Goal: Task Accomplishment & Management: Use online tool/utility

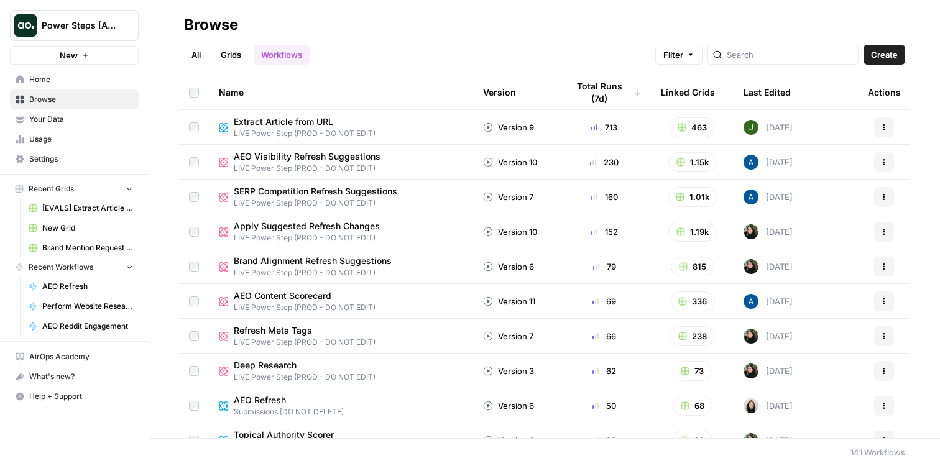
click at [87, 25] on span "Power Steps [Admin]" at bounding box center [79, 25] width 75 height 12
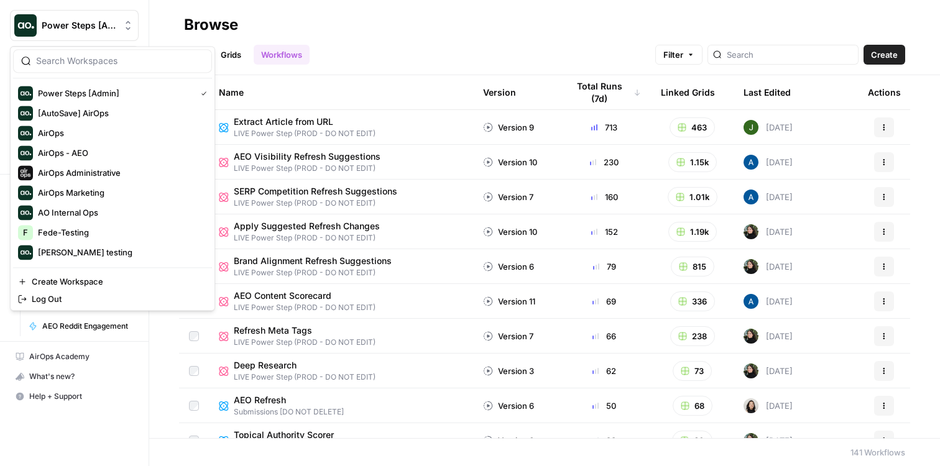
click at [359, 18] on h2 "Browse" at bounding box center [544, 25] width 721 height 20
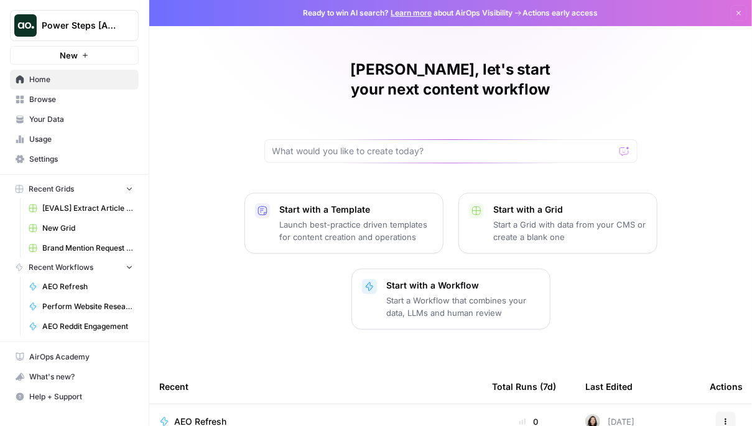
click at [113, 19] on button "Power Steps [Admin]" at bounding box center [74, 25] width 129 height 31
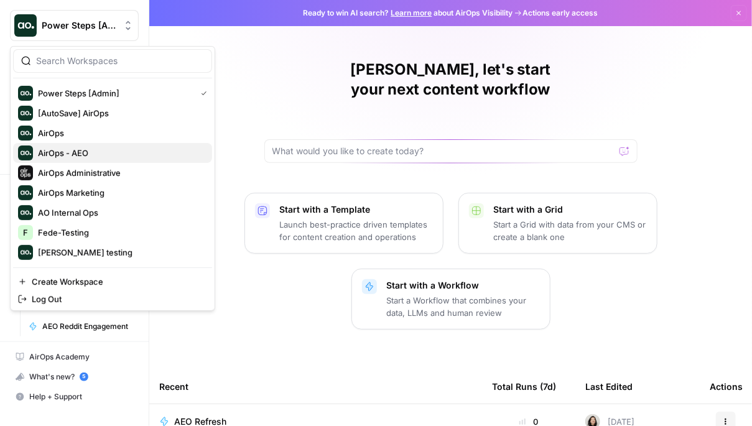
click at [98, 157] on span "AirOps - AEO" at bounding box center [120, 153] width 164 height 12
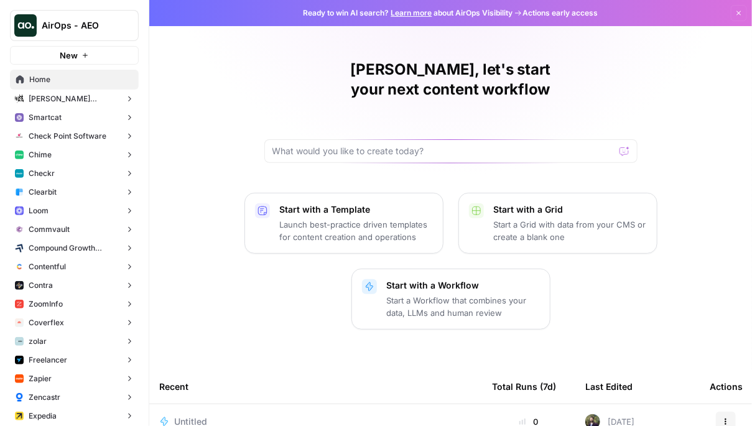
click at [67, 24] on span "AirOps - AEO" at bounding box center [79, 25] width 75 height 12
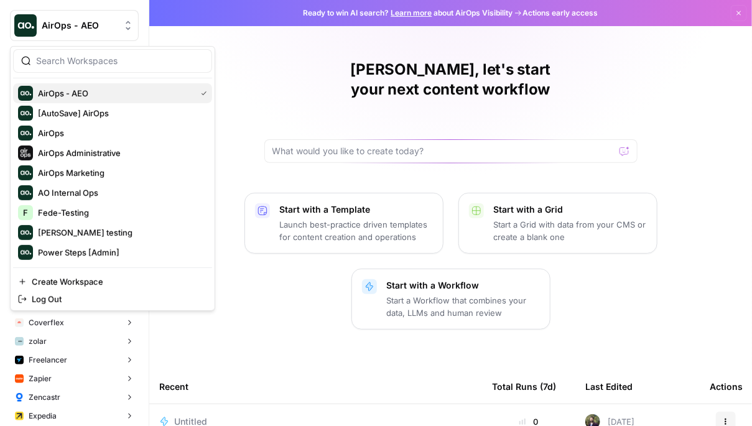
click at [104, 92] on span "AirOps - AEO" at bounding box center [114, 93] width 153 height 12
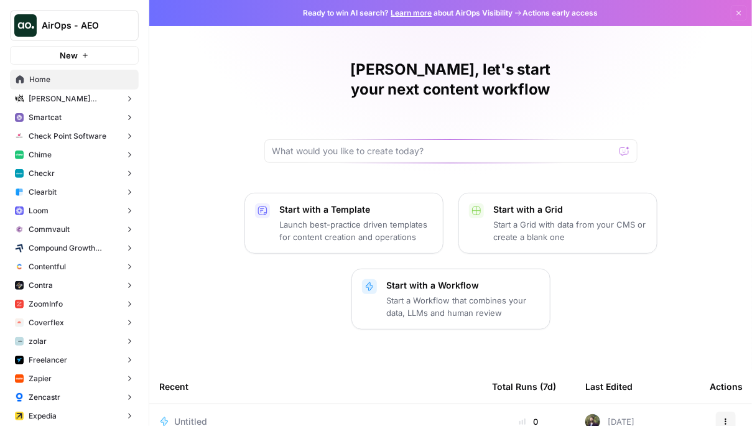
click at [57, 115] on span "Smartcat" at bounding box center [45, 117] width 33 height 11
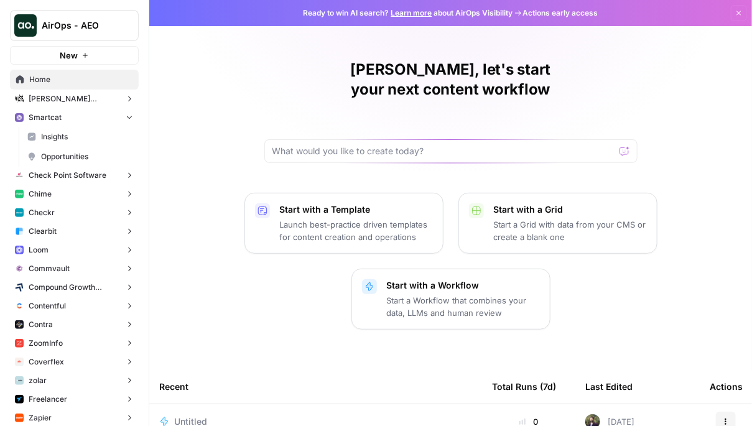
click at [67, 152] on span "Opportunities" at bounding box center [87, 156] width 92 height 11
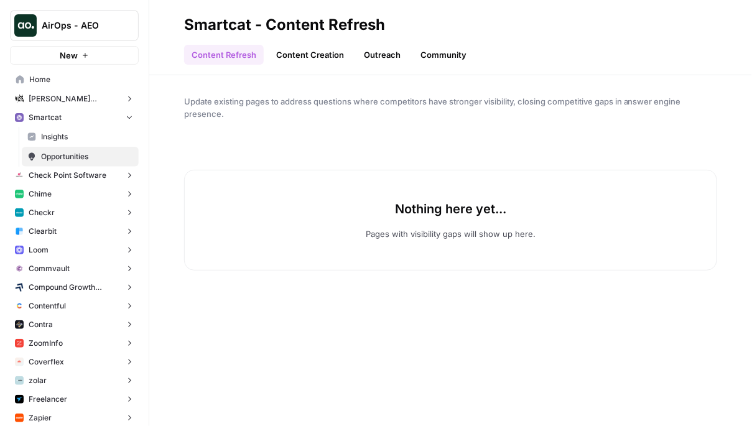
click at [68, 218] on button "Checkr" at bounding box center [74, 212] width 129 height 19
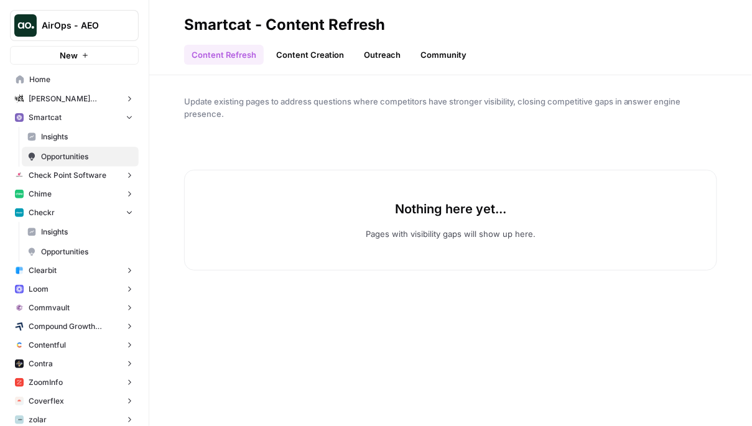
click at [83, 246] on span "Opportunities" at bounding box center [87, 251] width 92 height 11
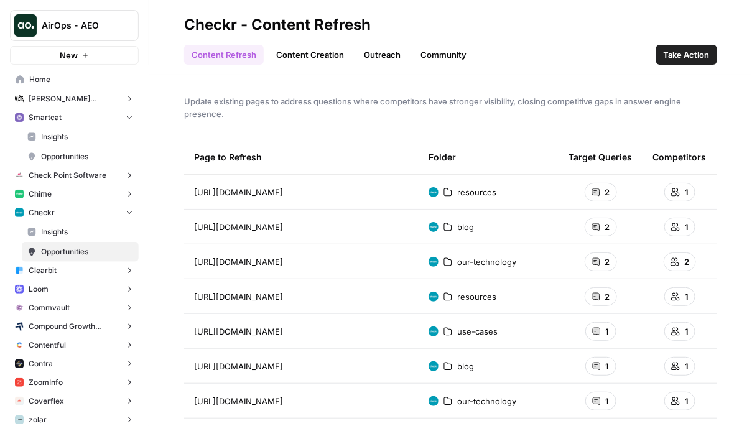
click at [300, 50] on link "Content Creation" at bounding box center [310, 55] width 83 height 20
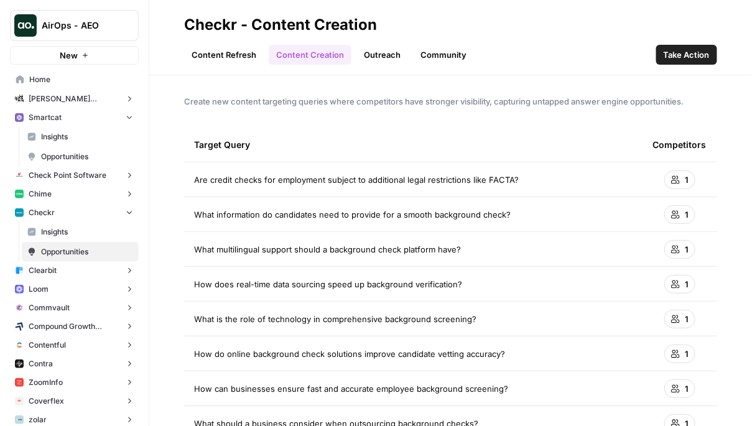
click at [370, 51] on link "Outreach" at bounding box center [382, 55] width 52 height 20
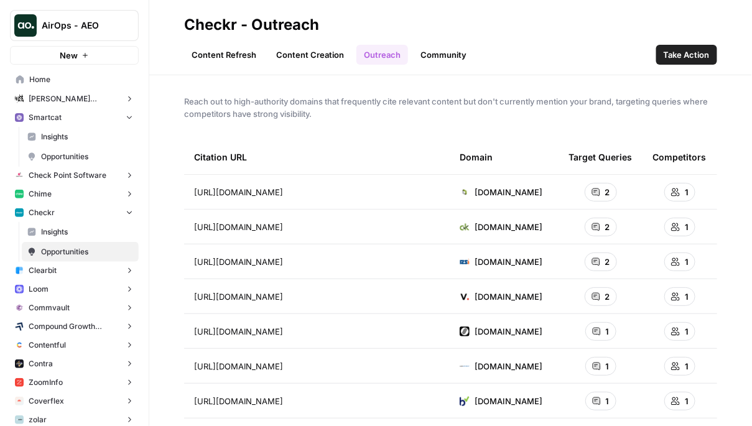
click at [429, 57] on link "Community" at bounding box center [443, 55] width 61 height 20
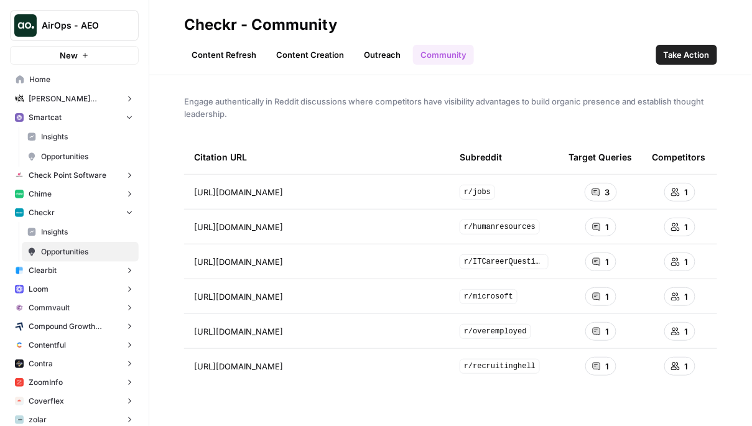
click at [228, 61] on link "Content Refresh" at bounding box center [224, 55] width 80 height 20
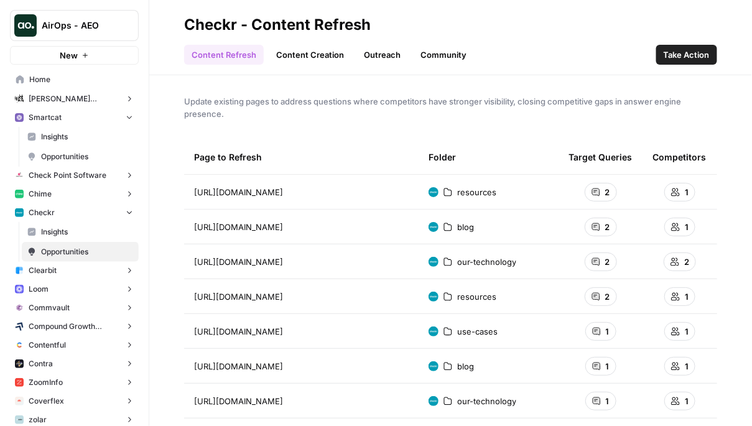
click at [58, 166] on button "Check Point Software" at bounding box center [74, 175] width 129 height 19
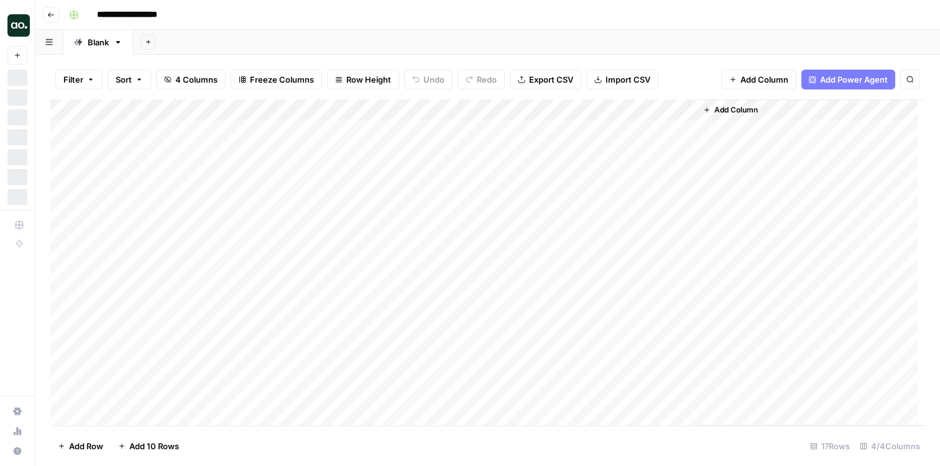
click at [559, 111] on div "Add Column" at bounding box center [487, 263] width 875 height 327
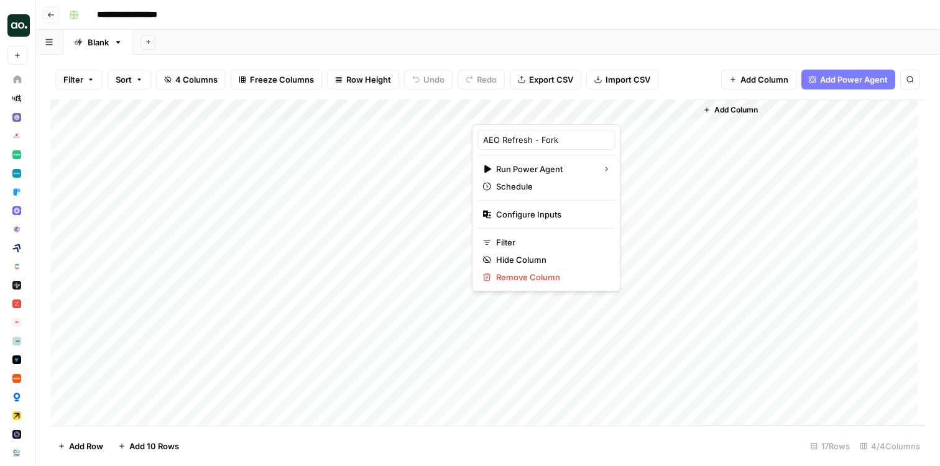
click at [716, 52] on div "Add Sheet" at bounding box center [536, 42] width 807 height 25
click at [557, 110] on div "Add Column" at bounding box center [487, 263] width 875 height 327
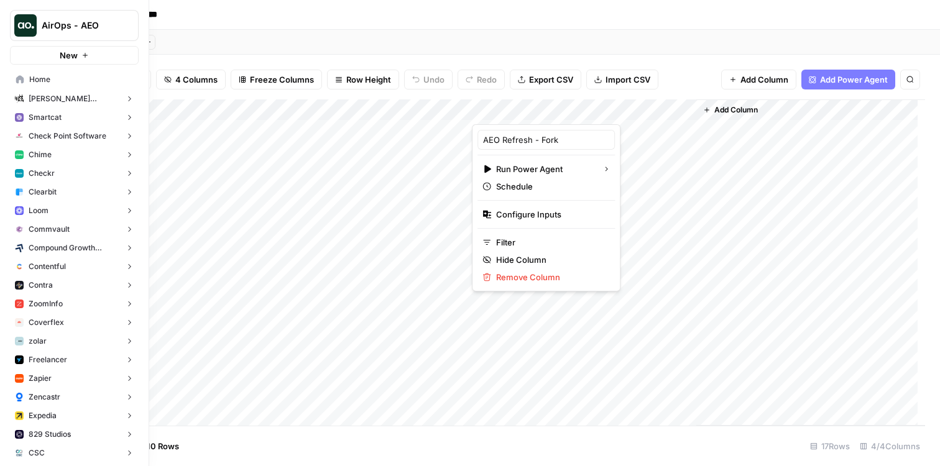
click at [80, 26] on span "AirOps - AEO" at bounding box center [79, 25] width 75 height 12
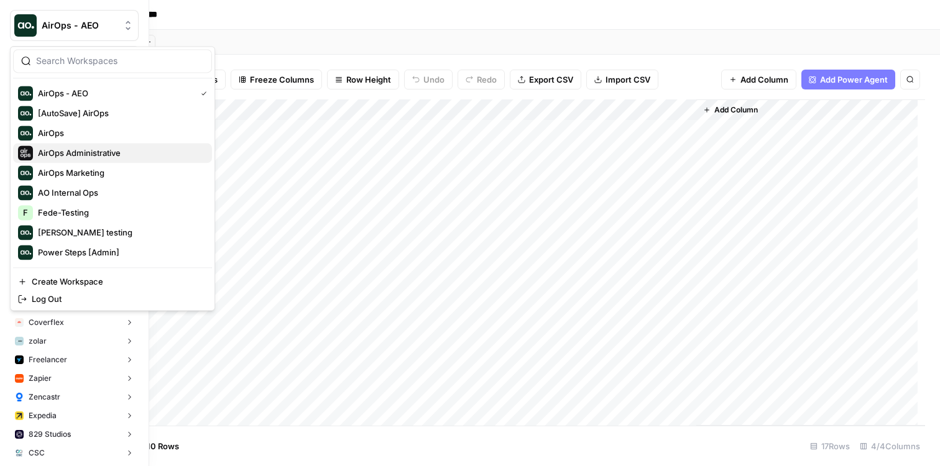
click at [136, 149] on span "AirOps Administrative" at bounding box center [120, 153] width 164 height 12
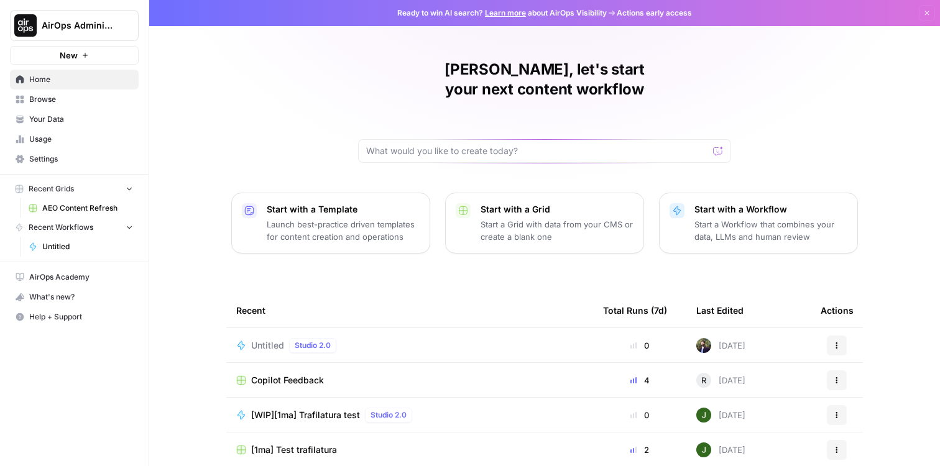
click at [95, 206] on span "AEO Content Refresh" at bounding box center [87, 208] width 91 height 11
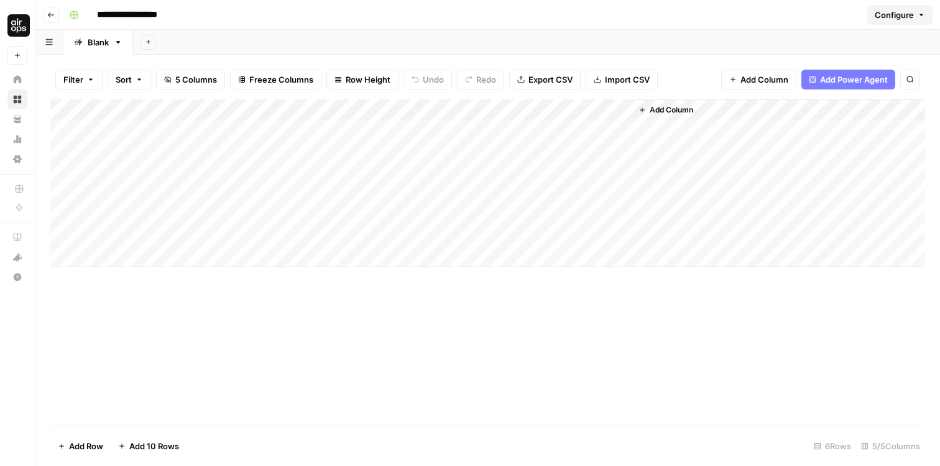
click at [491, 105] on div "Add Column" at bounding box center [487, 184] width 875 height 168
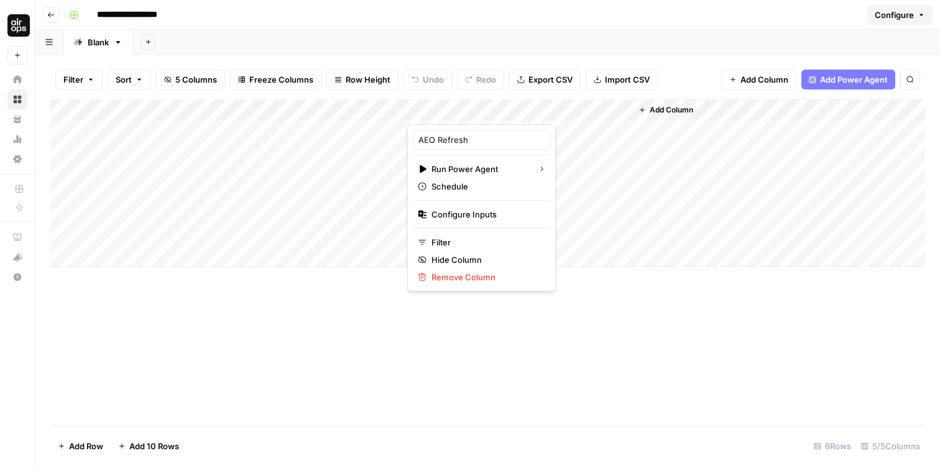
click at [580, 378] on div "Add Column" at bounding box center [487, 263] width 875 height 326
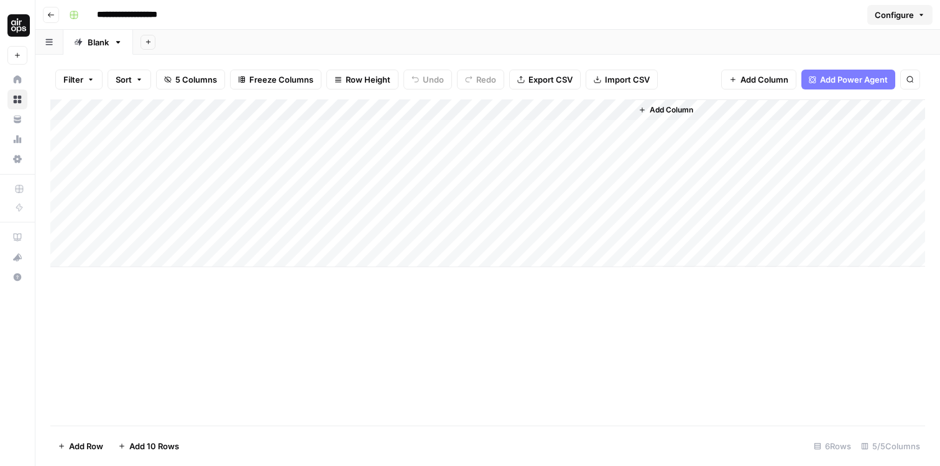
click at [493, 110] on div "Add Column" at bounding box center [487, 184] width 875 height 168
click at [422, 113] on div "Add Column" at bounding box center [487, 184] width 875 height 168
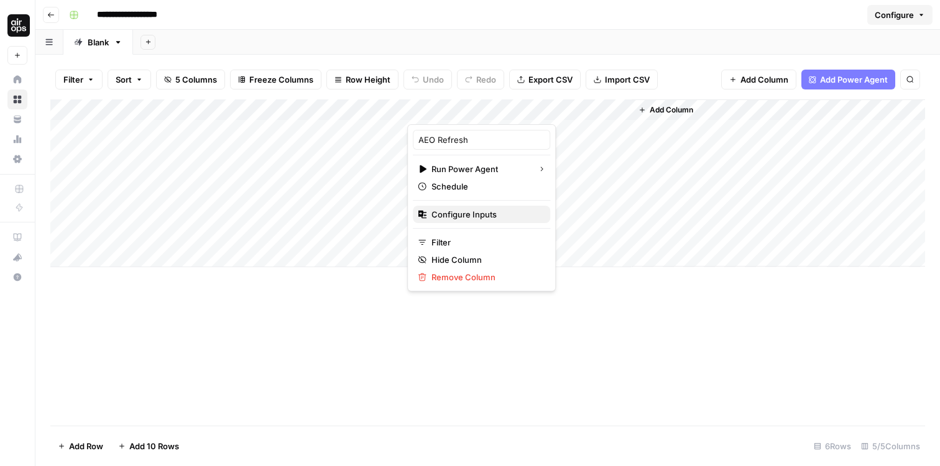
click at [467, 218] on span "Configure Inputs" at bounding box center [486, 214] width 109 height 12
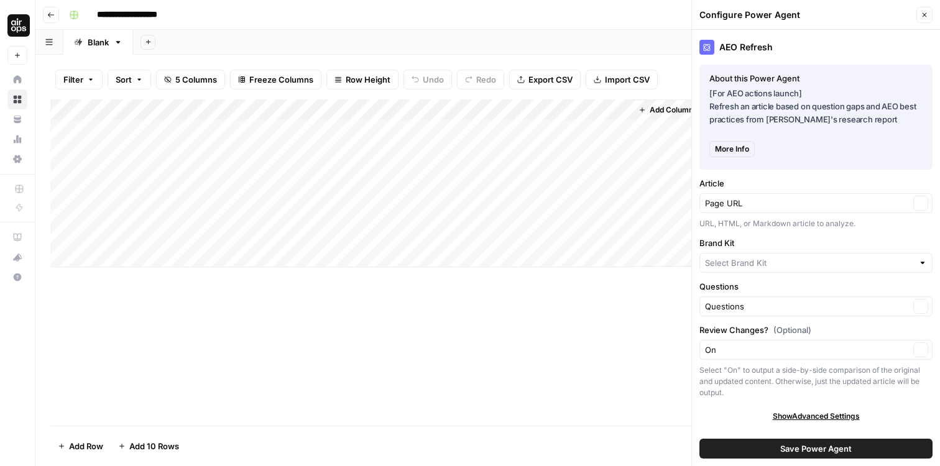
type input "Gong"
click at [620, 346] on div "Add Column" at bounding box center [487, 263] width 875 height 326
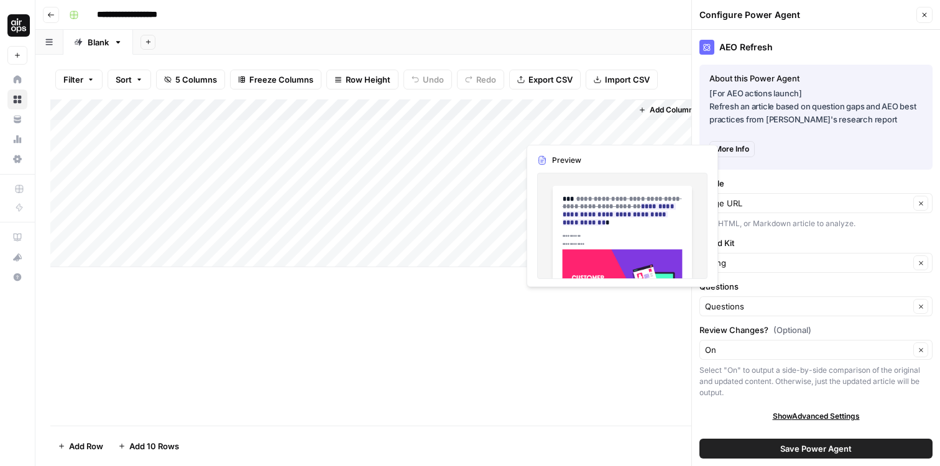
click at [557, 129] on div "Add Column" at bounding box center [487, 184] width 875 height 168
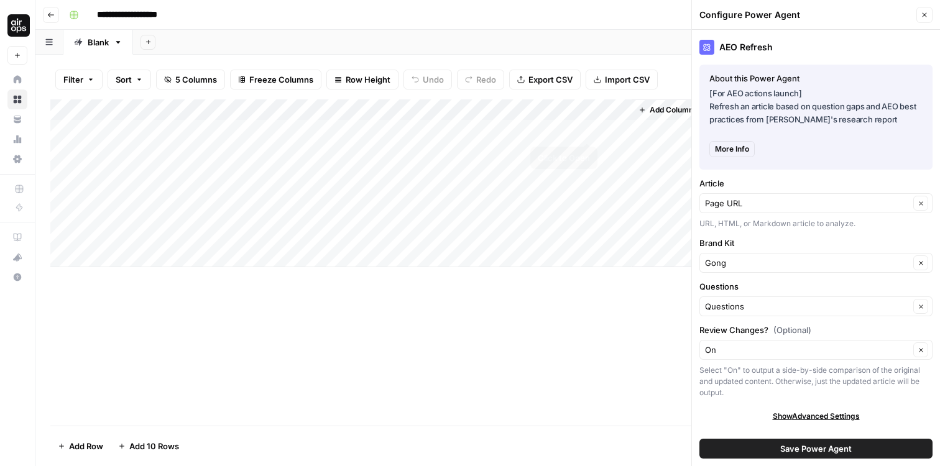
click at [583, 130] on div "Add Column" at bounding box center [487, 184] width 875 height 168
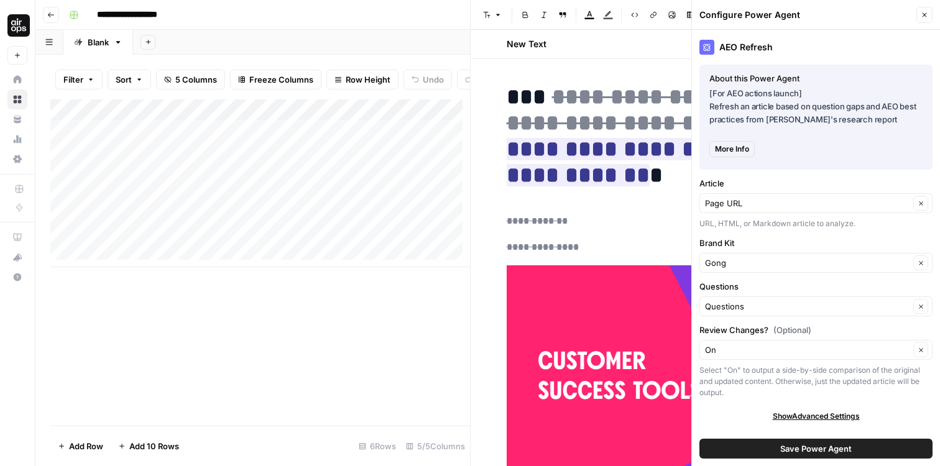
click at [928, 13] on icon "button" at bounding box center [924, 14] width 7 height 7
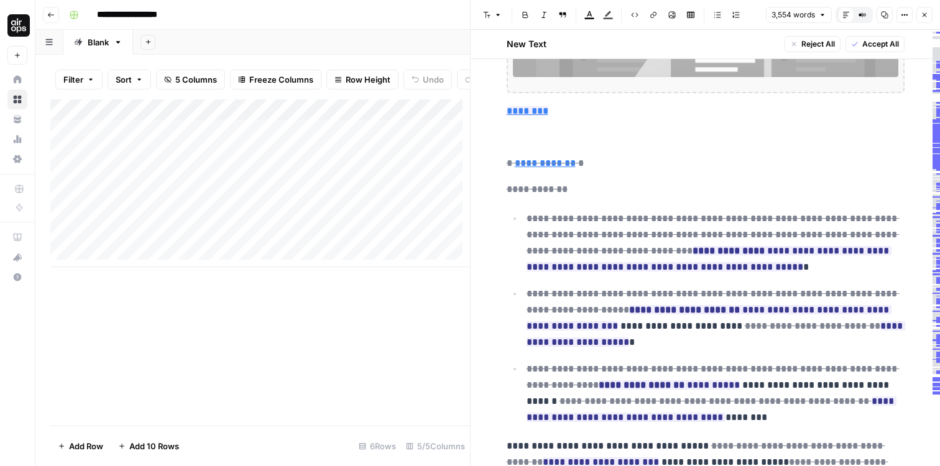
scroll to position [7316, 0]
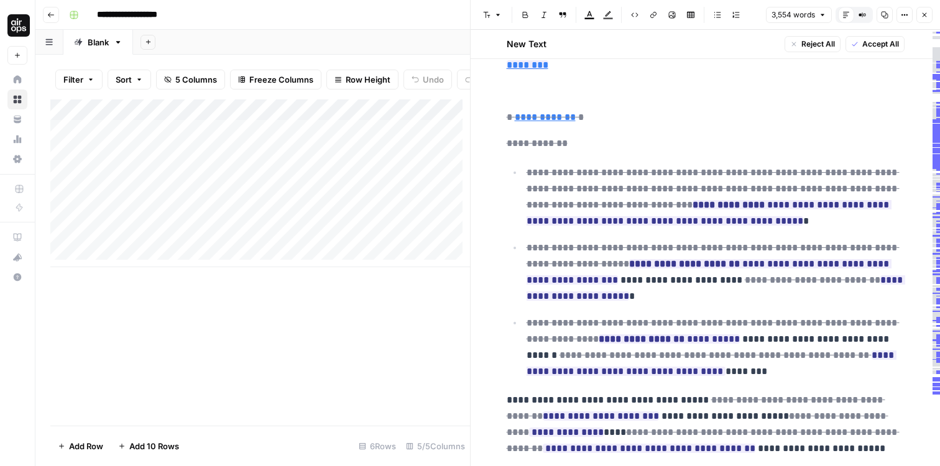
click at [926, 12] on icon "button" at bounding box center [924, 14] width 7 height 7
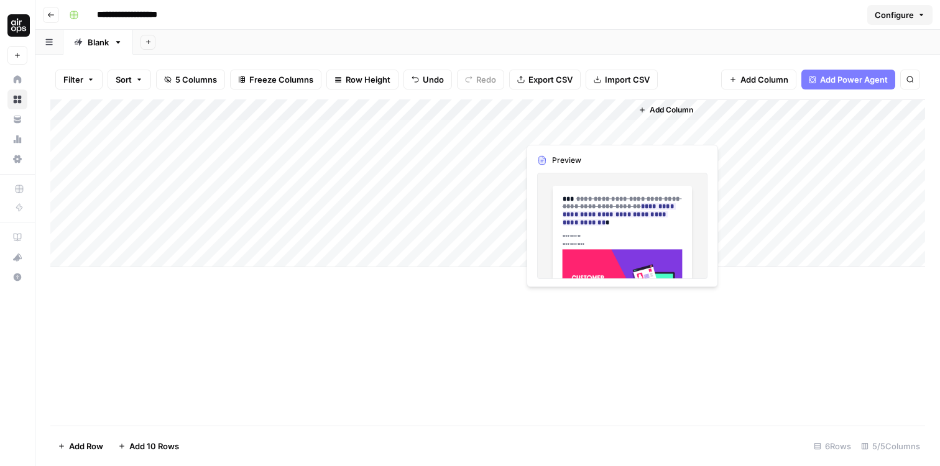
click at [553, 129] on div "Add Column" at bounding box center [487, 184] width 875 height 168
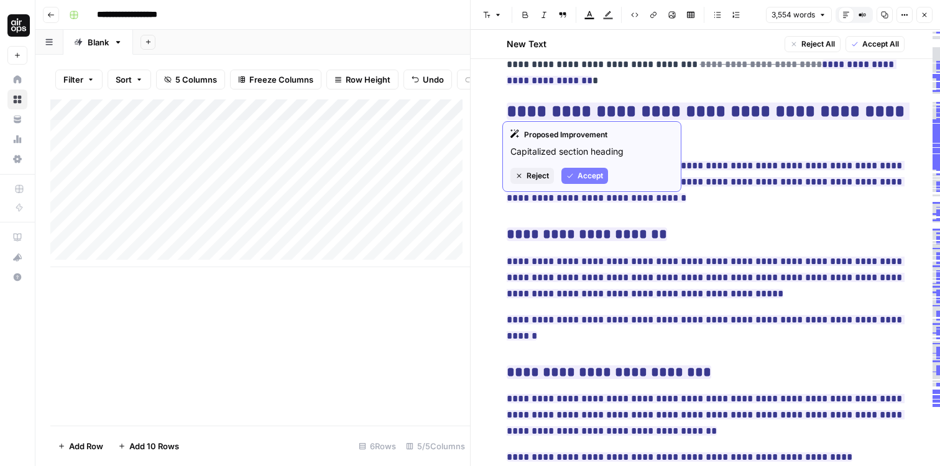
scroll to position [2526, 0]
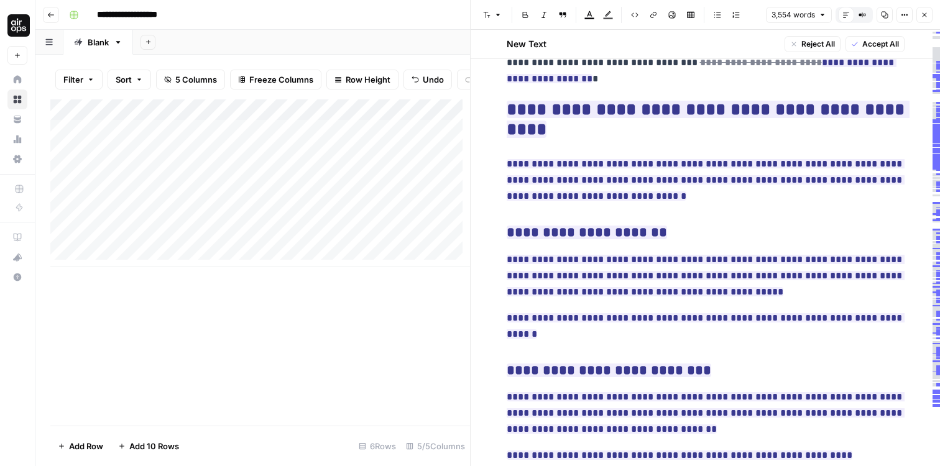
click at [927, 17] on icon "button" at bounding box center [924, 14] width 7 height 7
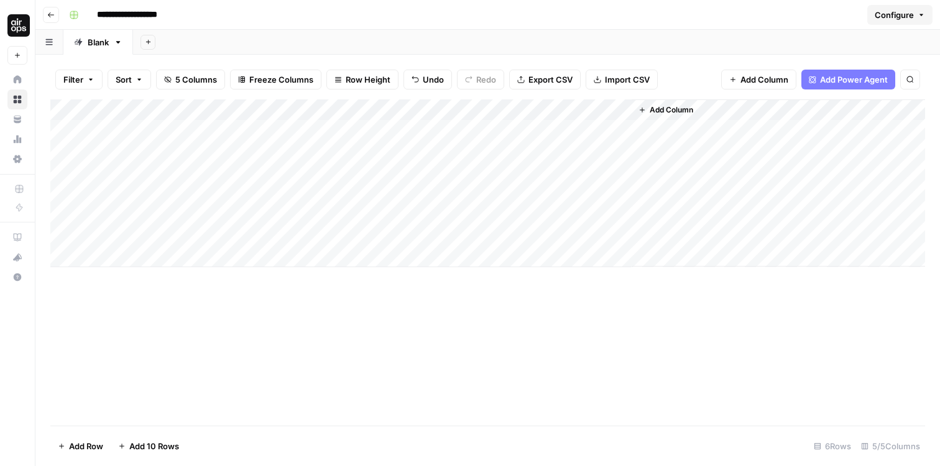
click at [583, 130] on div "Add Column" at bounding box center [487, 184] width 875 height 168
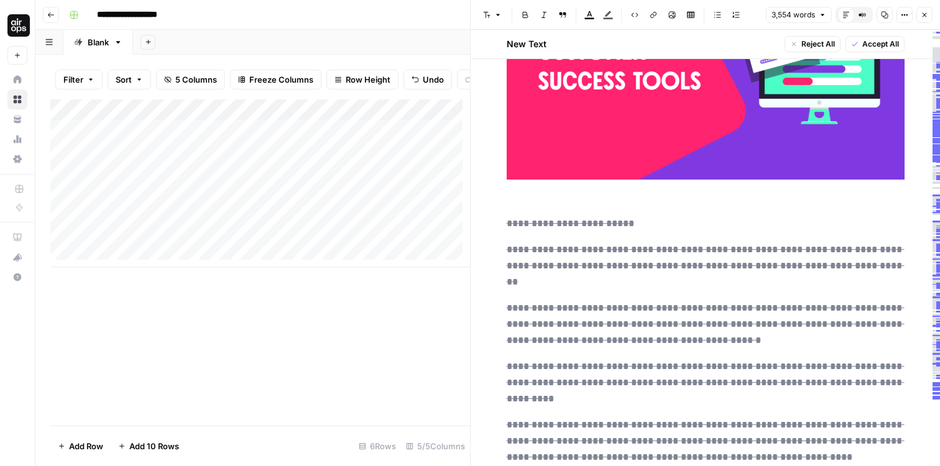
scroll to position [639, 0]
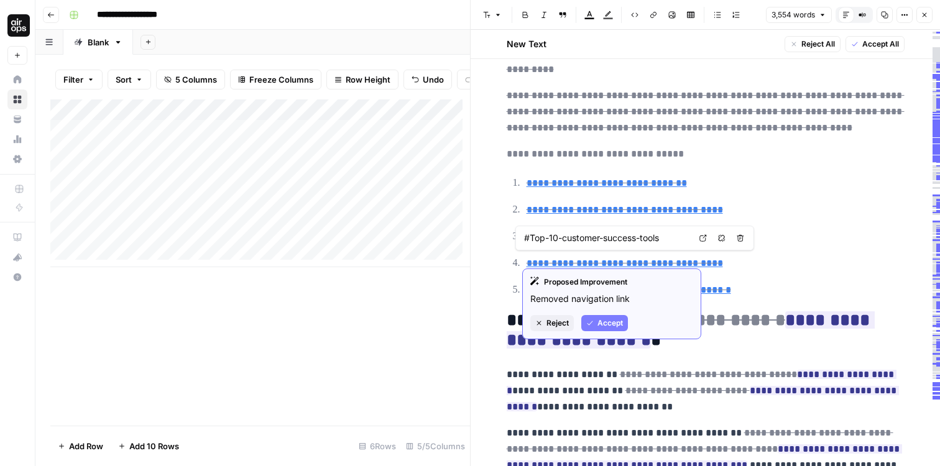
type input "#Why-do-you-need-customer-success-tools"
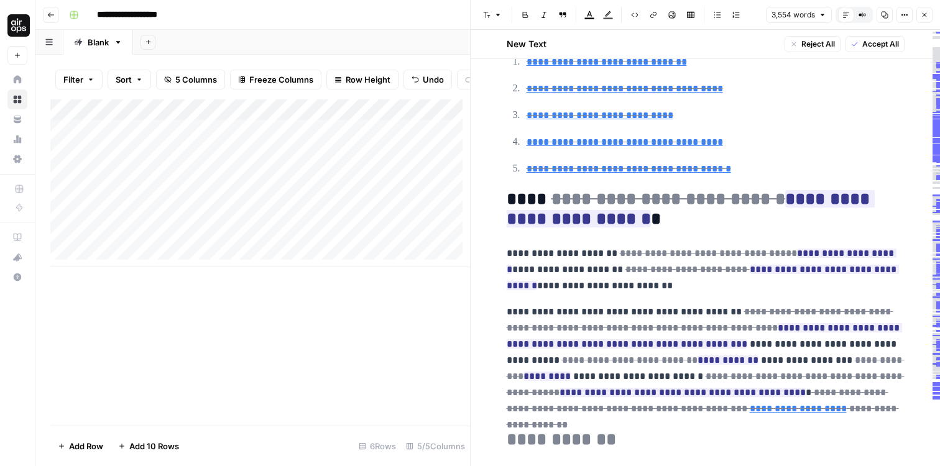
scroll to position [1027, 0]
